Goal: Task Accomplishment & Management: Manage account settings

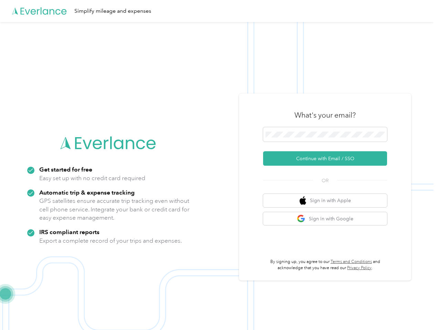
click at [218, 165] on img at bounding box center [216, 187] width 433 height 330
click at [218, 11] on div "Simplify mileage and expenses" at bounding box center [216, 11] width 433 height 22
click at [328, 159] on button "Continue with Email / SSO" at bounding box center [325, 158] width 124 height 14
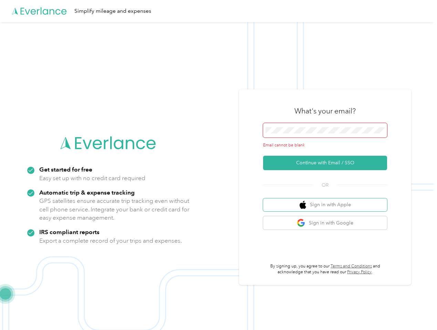
click at [328, 201] on button "Sign in with Apple" at bounding box center [325, 205] width 124 height 13
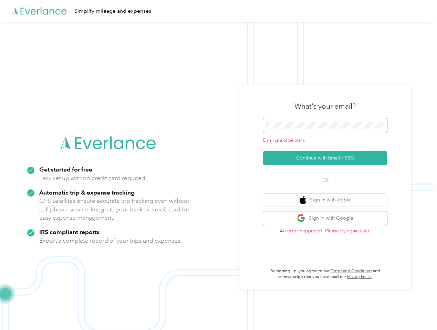
click at [328, 219] on button "Sign in with Google" at bounding box center [325, 218] width 124 height 13
